Goal: Task Accomplishment & Management: Complete application form

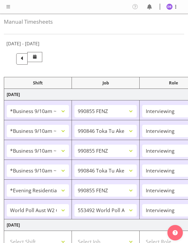
select select "26078"
select select "9636"
select select "47"
select select "26078"
select select "9426"
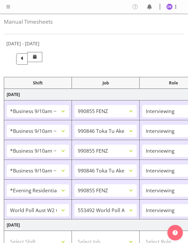
select select "47"
select select "26078"
select select "9636"
select select "47"
select select "26078"
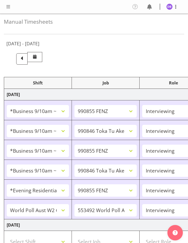
select select "9426"
select select "47"
select select "48116"
select select "9636"
select select "47"
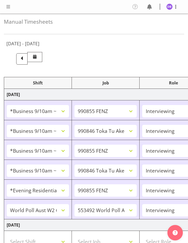
select select "56692"
select select "10499"
select select "47"
select select "26078"
select select "9636"
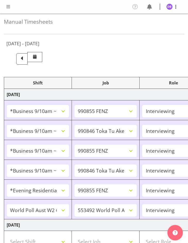
select select "47"
select select "48116"
select select "10574"
select select "48116"
select select "10499"
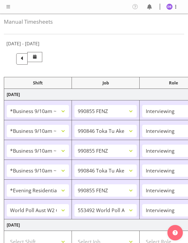
select select "47"
select select "48116"
select select "10499"
select select "47"
select select "26078"
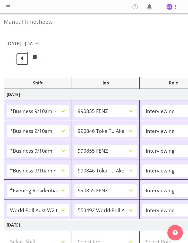
select select "10499"
select select "47"
select select "26078"
select select "9636"
select select "47"
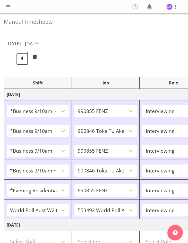
select select "26078"
select select "10499"
select select "47"
select select "26078"
select select "9636"
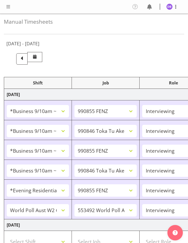
select select "47"
select select "26078"
select select "10574"
select select "47"
select select "26078"
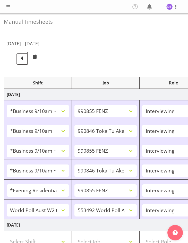
select select "9636"
select select "47"
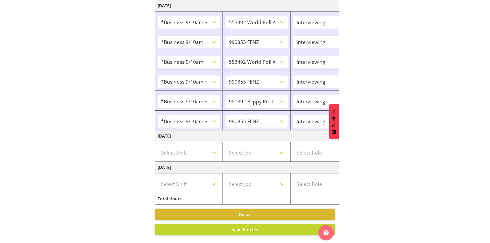
scroll to position [309, 0]
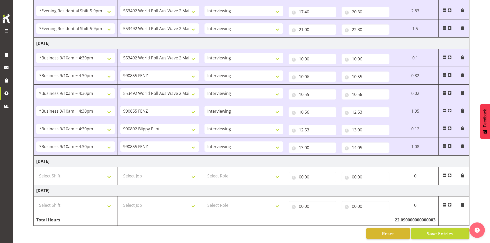
click at [188, 144] on span at bounding box center [450, 146] width 4 height 4
select select
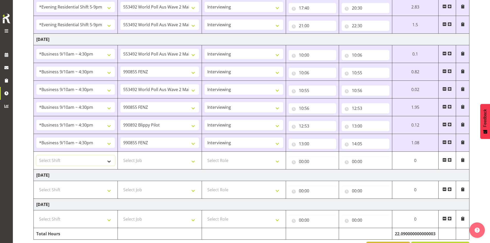
click at [108, 161] on select "Select Shift !!Weekend Residential (Roster IT Shift Label) *Business 9/10am ~ 4…" at bounding box center [75, 160] width 79 height 10
select select "48116"
click at [36, 155] on select "Select Shift !!Weekend Residential (Roster IT Shift Label) *Business 9/10am ~ 4…" at bounding box center [75, 160] width 79 height 10
click at [188, 163] on select "Select Job 550060 IF Admin 553492 World Poll Aus Wave 2 Main 2025 553493 World …" at bounding box center [159, 160] width 79 height 10
click at [174, 6] on select "550060 IF Admin 553492 World Poll Aus Wave 2 Main 2025 553493 World Poll NZ Wav…" at bounding box center [159, 7] width 79 height 10
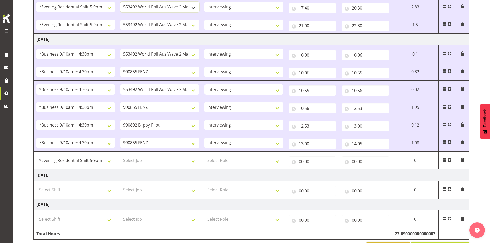
click at [170, 7] on select "550060 IF Admin 553492 World Poll Aus Wave 2 Main 2025 553493 World Poll NZ Wav…" at bounding box center [159, 7] width 79 height 10
click at [171, 5] on select "550060 IF Admin 553492 World Poll Aus Wave 2 Main 2025 553493 World Poll NZ Wav…" at bounding box center [159, 7] width 79 height 10
click at [120, 2] on select "550060 IF Admin 553492 World Poll Aus Wave 2 Main 2025 553493 World Poll NZ Wav…" at bounding box center [159, 7] width 79 height 10
click at [188, 162] on select "Select Job 550060 IF Admin 553492 World Poll Aus Wave 2 Main 2025 553493 World …" at bounding box center [159, 160] width 79 height 10
select select "10499"
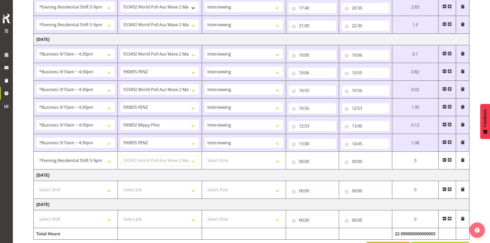
click at [120, 155] on select "Select Job 550060 IF Admin 553492 World Poll Aus Wave 2 Main 2025 553493 World …" at bounding box center [159, 160] width 79 height 10
click at [188, 159] on select "Select Role Briefing Interviewing" at bounding box center [244, 160] width 79 height 10
select select "47"
click at [188, 155] on select "Select Role Briefing Interviewing" at bounding box center [244, 160] width 79 height 10
click at [188, 160] on input "00:00" at bounding box center [313, 162] width 48 height 10
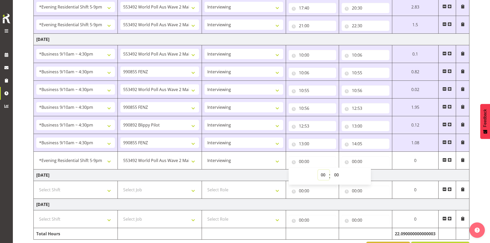
click at [188, 174] on select "00 01 02 03 04 05 06 07 08 09 10 11 12 13 14 15 16 17 18 19 20 21 22 23" at bounding box center [324, 175] width 12 height 10
select select "17"
click at [188, 170] on select "00 01 02 03 04 05 06 07 08 09 10 11 12 13 14 15 16 17 18 19 20 21 22 23" at bounding box center [324, 175] width 12 height 10
type input "17:00"
click at [188, 161] on input "00:00" at bounding box center [366, 162] width 48 height 10
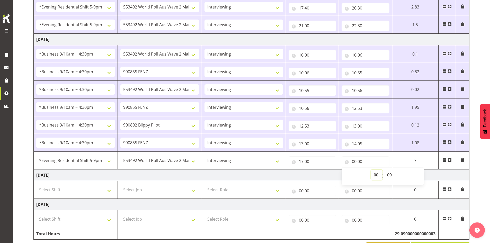
click at [188, 173] on select "00 01 02 03 04 05 06 07 08 09 10 11 12 13 14 15 16 17 18 19 20 21 22 23" at bounding box center [377, 175] width 12 height 10
select select "22"
click at [188, 170] on select "00 01 02 03 04 05 06 07 08 09 10 11 12 13 14 15 16 17 18 19 20 21 22 23" at bounding box center [377, 175] width 12 height 10
type input "22:00"
click at [188, 175] on select "00 01 02 03 04 05 06 07 08 09 10 11 12 13 14 15 16 17 18 19 20 21 22 23 24 25 2…" at bounding box center [391, 175] width 12 height 10
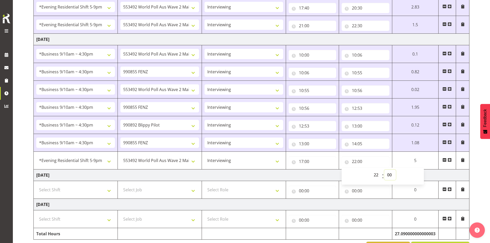
select select "30"
click at [188, 170] on select "00 01 02 03 04 05 06 07 08 09 10 11 12 13 14 15 16 17 18 19 20 21 22 23 24 25 2…" at bounding box center [391, 175] width 12 height 10
type input "22:30"
click at [188, 161] on input "17:00" at bounding box center [313, 162] width 48 height 10
click at [188, 173] on select "00 01 02 03 04 05 06 07 08 09 10 11 12 13 14 15 16 17 18 19 20 21 22 23 24 25 2…" at bounding box center [338, 175] width 12 height 10
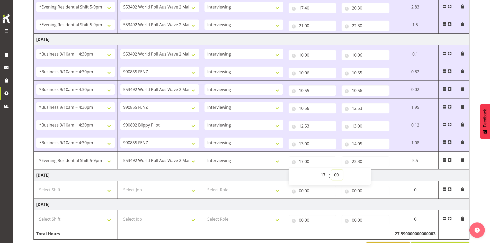
select select "11"
click at [188, 170] on select "00 01 02 03 04 05 06 07 08 09 10 11 12 13 14 15 16 17 18 19 20 21 22 23 24 25 2…" at bounding box center [338, 175] width 12 height 10
type input "17:11"
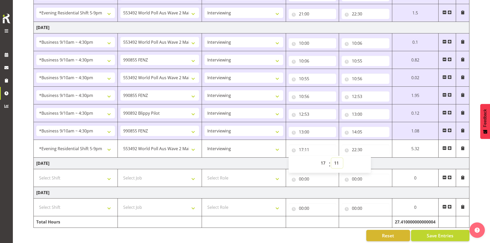
scroll to position [326, 0]
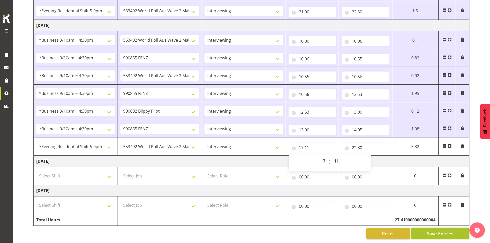
click at [188, 230] on span "Save Entries" at bounding box center [440, 233] width 27 height 7
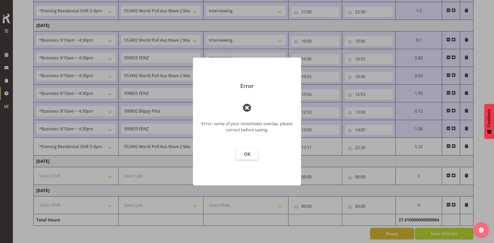
click at [188, 153] on button "OK" at bounding box center [247, 154] width 23 height 11
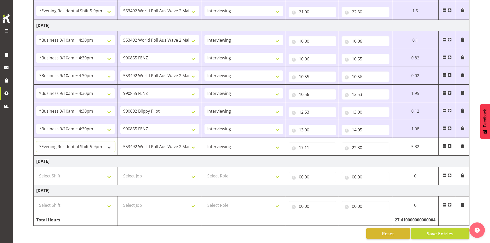
click at [110, 144] on select "!!Weekend Residential (Roster IT Shift Label) *Business 9/10am ~ 4:30pm *Busine…" at bounding box center [75, 147] width 79 height 10
click at [36, 142] on select "!!Weekend Residential (Roster IT Shift Label) *Business 9/10am ~ 4:30pm *Busine…" at bounding box center [75, 147] width 79 height 10
click at [188, 230] on span "Save Entries" at bounding box center [440, 233] width 27 height 7
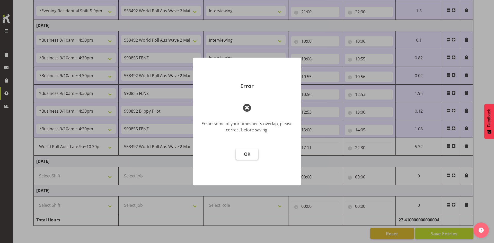
click at [188, 154] on span "OK" at bounding box center [247, 154] width 6 height 6
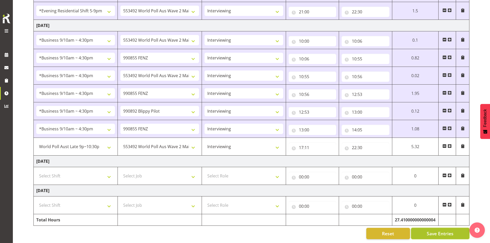
click at [188, 230] on span "Save Entries" at bounding box center [440, 233] width 27 height 7
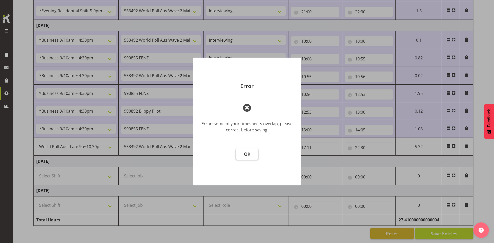
click at [188, 154] on span "OK" at bounding box center [247, 154] width 6 height 6
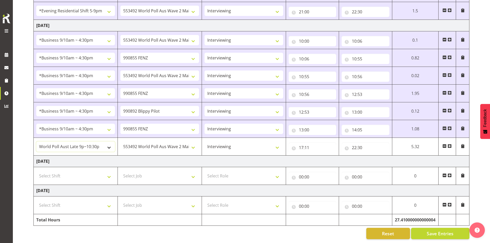
click at [110, 143] on select "!!Weekend Residential (Roster IT Shift Label) *Business 9/10am ~ 4:30pm *Busine…" at bounding box center [75, 147] width 79 height 10
click at [36, 142] on select "!!Weekend Residential (Roster IT Shift Label) *Business 9/10am ~ 4:30pm *Busine…" at bounding box center [75, 147] width 79 height 10
click at [188, 230] on span "Save Entries" at bounding box center [440, 233] width 27 height 7
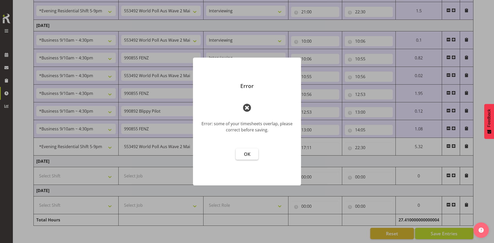
click at [188, 154] on span "OK" at bounding box center [247, 154] width 6 height 6
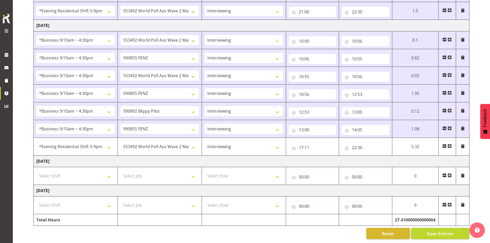
click at [188, 156] on td "[DATE]" at bounding box center [252, 162] width 436 height 12
click at [109, 144] on select "!!Weekend Residential (Roster IT Shift Label) *Business 9/10am ~ 4:30pm *Busine…" at bounding box center [75, 147] width 79 height 10
select select "56692"
click at [36, 142] on select "!!Weekend Residential (Roster IT Shift Label) *Business 9/10am ~ 4:30pm *Busine…" at bounding box center [75, 147] width 79 height 10
click at [188, 229] on button "Save Entries" at bounding box center [440, 233] width 58 height 11
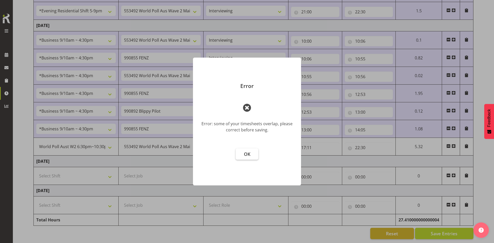
click at [188, 154] on span "OK" at bounding box center [247, 154] width 6 height 6
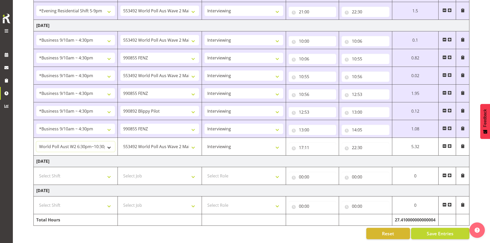
click at [110, 144] on select "!!Weekend Residential (Roster IT Shift Label) *Business 9/10am ~ 4:30pm *Busine…" at bounding box center [75, 147] width 79 height 10
click at [36, 142] on select "!!Weekend Residential (Roster IT Shift Label) *Business 9/10am ~ 4:30pm *Busine…" at bounding box center [75, 147] width 79 height 10
click at [188, 143] on input "17:11" at bounding box center [313, 148] width 48 height 10
click at [188, 156] on select "00 01 02 03 04 05 06 07 08 09 10 11 12 13 14 15 16 17 18 19 20 21 22 23" at bounding box center [324, 161] width 12 height 10
select select "19"
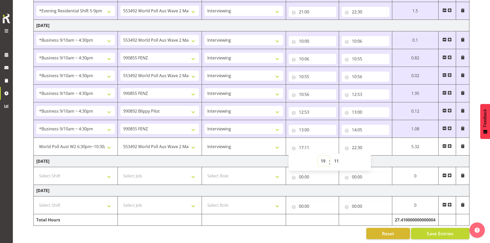
click at [188, 156] on select "00 01 02 03 04 05 06 07 08 09 10 11 12 13 14 15 16 17 18 19 20 21 22 23" at bounding box center [324, 161] width 12 height 10
type input "19:11"
click at [188, 230] on span "Save Entries" at bounding box center [440, 233] width 27 height 7
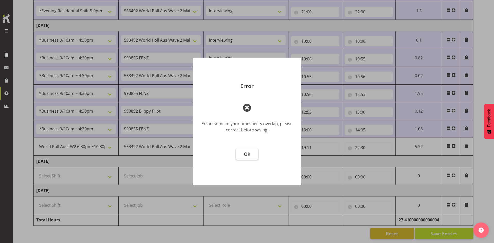
click at [188, 155] on span "OK" at bounding box center [247, 154] width 6 height 6
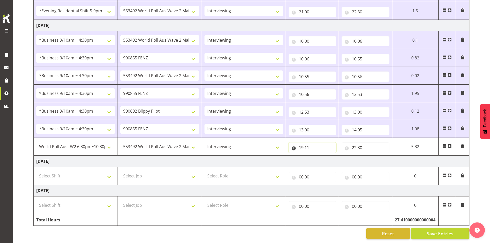
click at [188, 144] on input "19:11" at bounding box center [313, 148] width 48 height 10
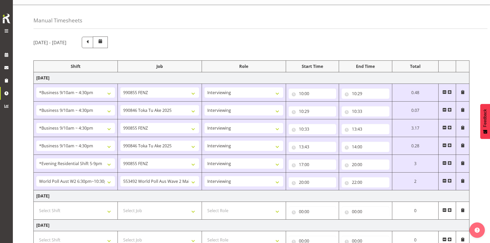
scroll to position [0, 0]
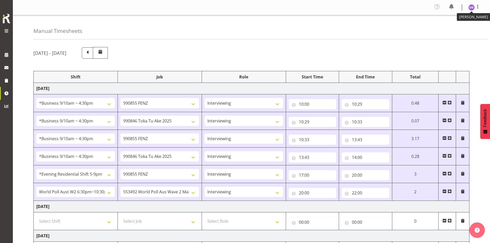
click at [188, 6] on img at bounding box center [472, 7] width 6 height 6
click at [188, 29] on link "Log Out" at bounding box center [456, 28] width 49 height 9
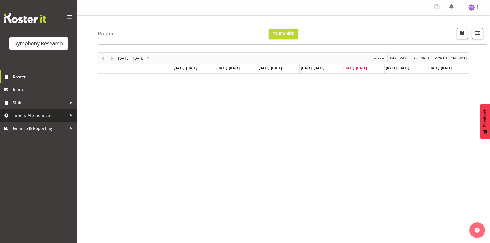
click at [27, 115] on span "Time & Attendance" at bounding box center [40, 116] width 54 height 8
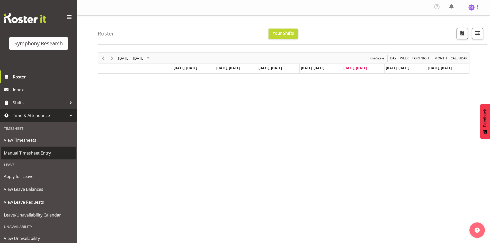
click at [25, 155] on span "Manual Timesheet Entry" at bounding box center [39, 153] width 70 height 8
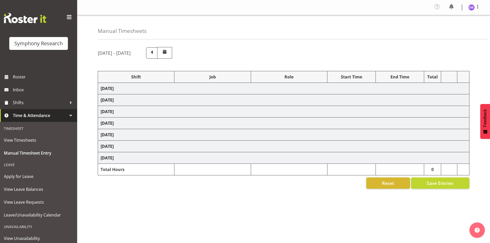
select select "26078"
select select "9636"
select select "47"
select select "26078"
select select "9426"
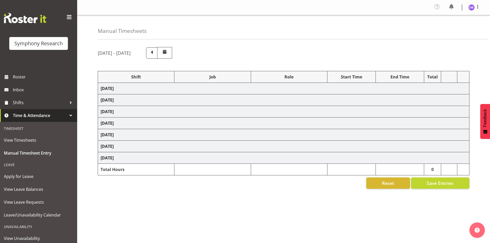
select select "47"
select select "26078"
select select "9636"
select select "47"
select select "26078"
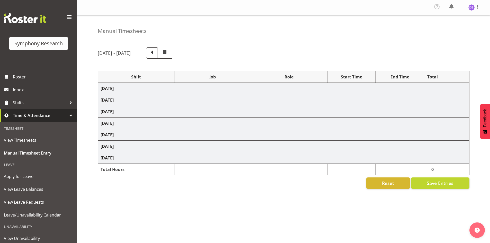
select select "9426"
select select "47"
select select "48116"
select select "9636"
select select "47"
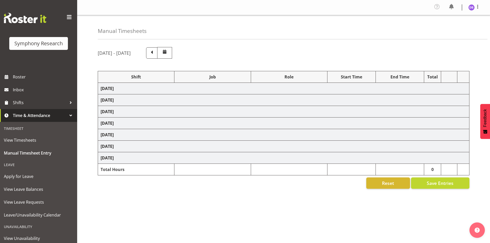
select select "56692"
select select "10499"
select select "47"
select select "26078"
select select "9636"
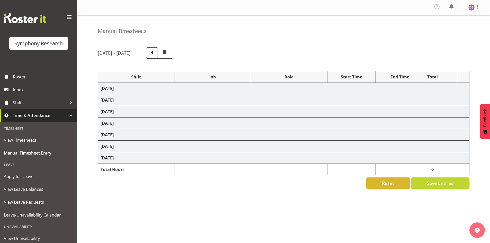
select select "47"
select select "48116"
select select "10574"
select select "48116"
select select "10499"
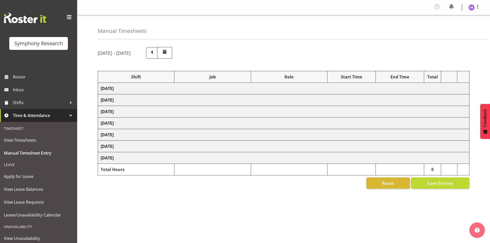
select select "47"
select select "48116"
select select "10499"
select select "47"
select select "26078"
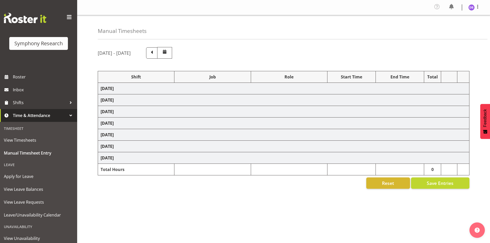
select select "10499"
select select "47"
select select "26078"
select select "9636"
select select "47"
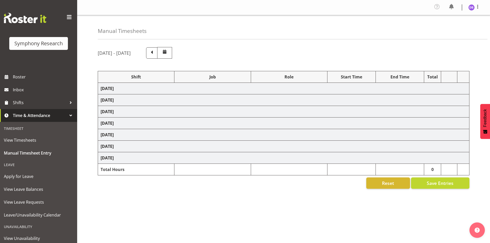
select select "26078"
select select "10499"
select select "47"
select select "26078"
select select "9636"
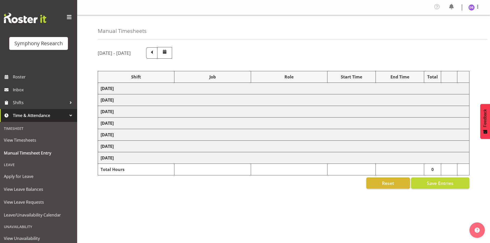
select select "47"
select select "26078"
select select "10574"
select select "47"
select select "26078"
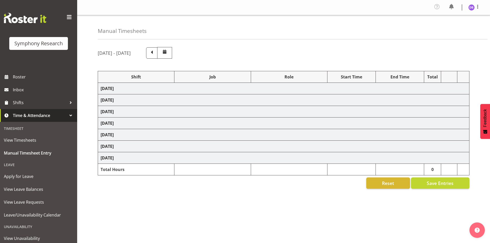
select select "9636"
select select "47"
select select "48116"
select select "10499"
select select "47"
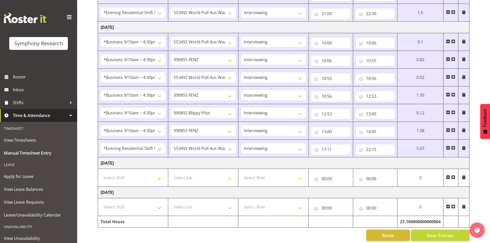
scroll to position [326, 0]
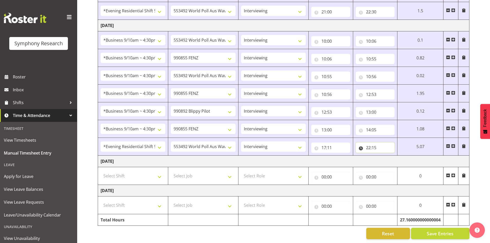
click at [375, 145] on input "22:15" at bounding box center [375, 148] width 39 height 10
click at [403, 157] on select "00 01 02 03 04 05 06 07 08 09 10 11 12 13 14 15 16 17 18 19 20 21 22 23 24 25 2…" at bounding box center [405, 161] width 12 height 10
select select "30"
click at [399, 156] on select "00 01 02 03 04 05 06 07 08 09 10 11 12 13 14 15 16 17 18 19 20 21 22 23 24 25 2…" at bounding box center [405, 161] width 12 height 10
type input "22:30"
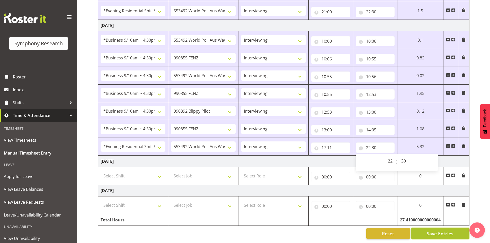
click at [436, 230] on span "Save Entries" at bounding box center [440, 233] width 27 height 7
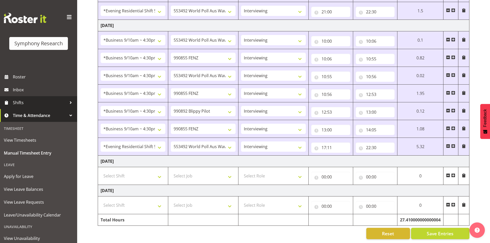
click at [18, 102] on span "Shifts" at bounding box center [40, 103] width 54 height 8
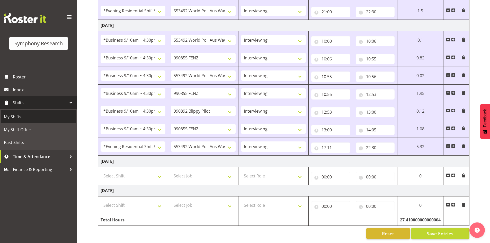
click at [14, 116] on span "My Shifts" at bounding box center [39, 117] width 70 height 8
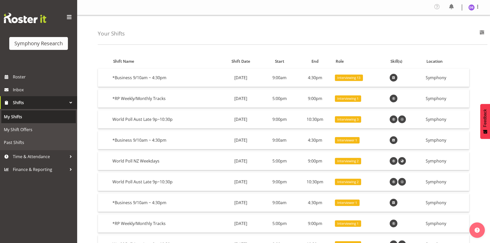
click at [11, 115] on span "My Shifts" at bounding box center [39, 117] width 70 height 8
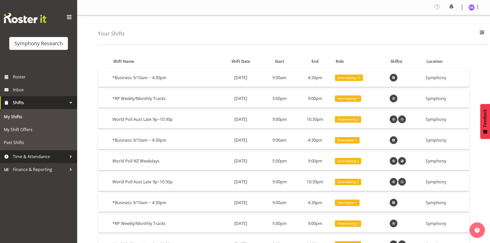
click at [30, 158] on span "Time & Attendance" at bounding box center [40, 157] width 54 height 8
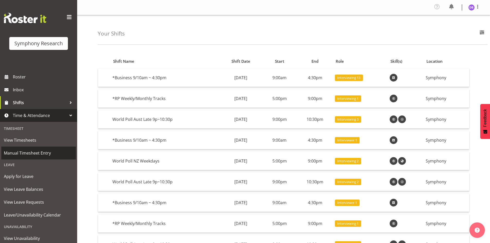
click at [24, 153] on span "Manual Timesheet Entry" at bounding box center [39, 153] width 70 height 8
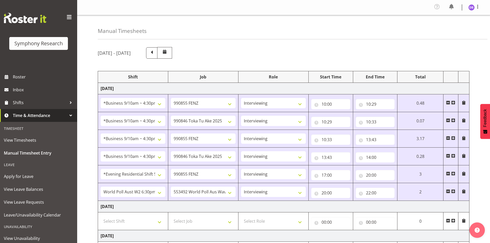
select select "26078"
select select "9636"
select select "47"
select select "26078"
select select "9426"
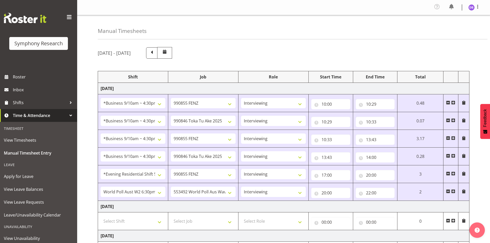
select select "47"
select select "26078"
select select "9636"
select select "47"
select select "26078"
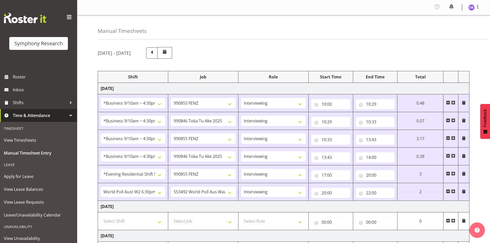
select select "9426"
select select "47"
select select "48116"
select select "9636"
select select "47"
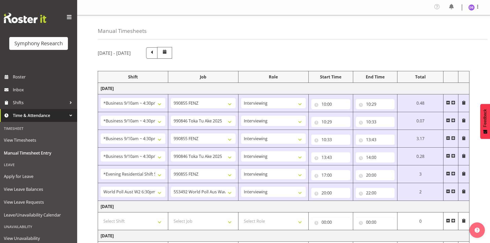
select select "56692"
select select "10499"
select select "47"
select select "26078"
select select "9636"
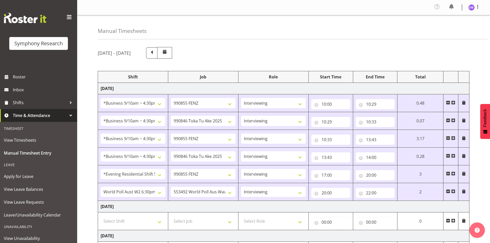
select select "47"
select select "48116"
select select "10574"
select select "48116"
select select "10499"
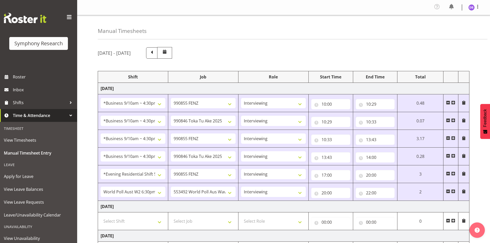
select select "47"
select select "48116"
select select "10499"
select select "47"
select select "26078"
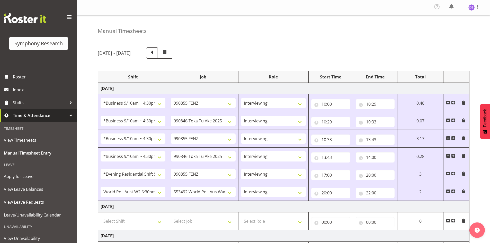
select select "10499"
select select "47"
select select "26078"
select select "9636"
select select "47"
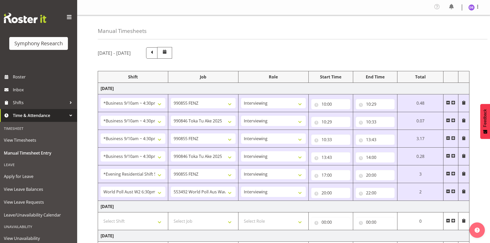
select select "26078"
select select "10499"
select select "47"
select select "26078"
select select "9636"
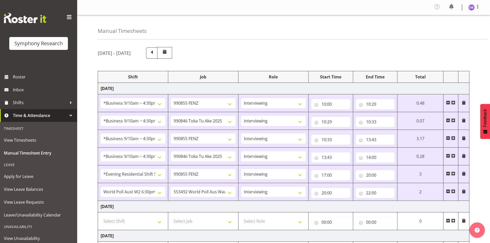
select select "47"
select select "26078"
select select "10574"
select select "47"
select select "26078"
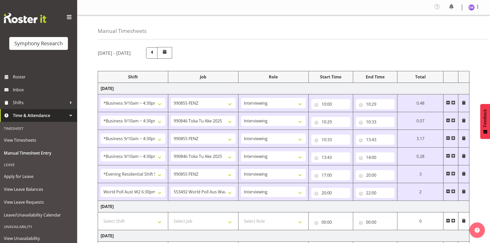
select select "9636"
select select "47"
select select "48116"
select select "10499"
select select "47"
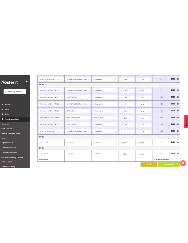
scroll to position [326, 0]
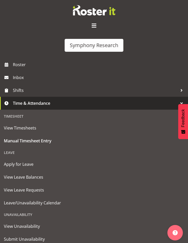
click at [93, 23] on span at bounding box center [94, 26] width 8 height 8
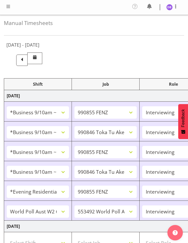
scroll to position [0, 0]
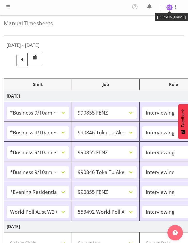
click at [169, 6] on img at bounding box center [169, 7] width 6 height 6
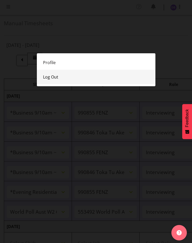
click at [47, 75] on link "Log Out" at bounding box center [96, 77] width 118 height 14
